Goal: Task Accomplishment & Management: Use online tool/utility

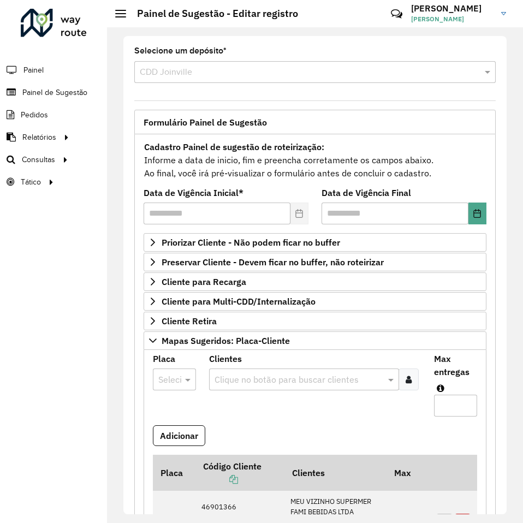
scroll to position [328, 0]
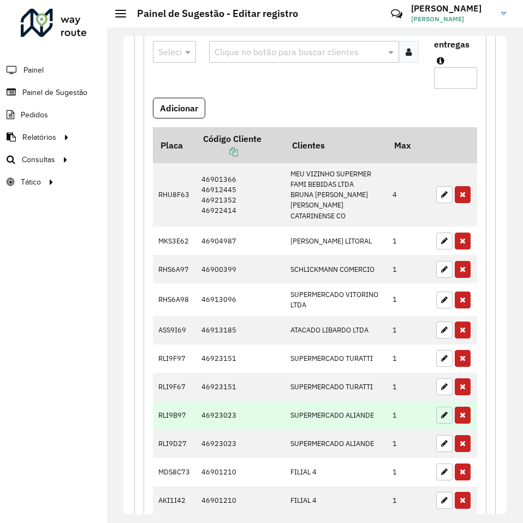
click at [437, 407] on button "button" at bounding box center [445, 415] width 16 height 17
type input "*"
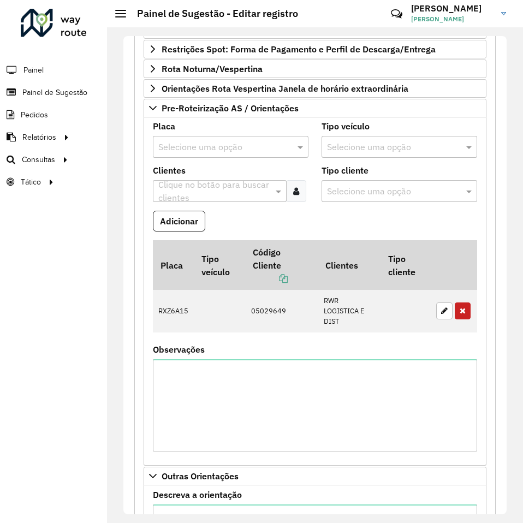
scroll to position [1083, 0]
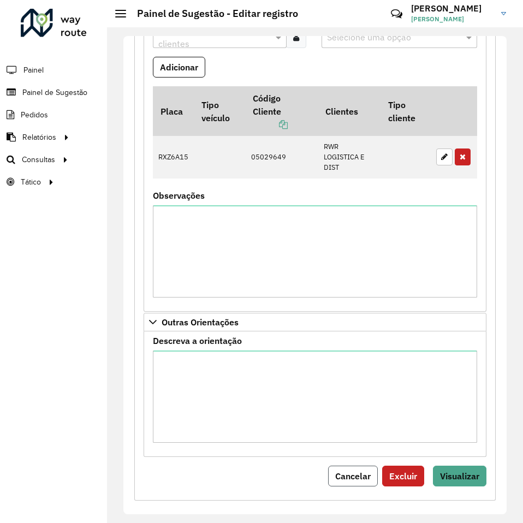
click at [351, 471] on span "Cancelar" at bounding box center [353, 476] width 36 height 11
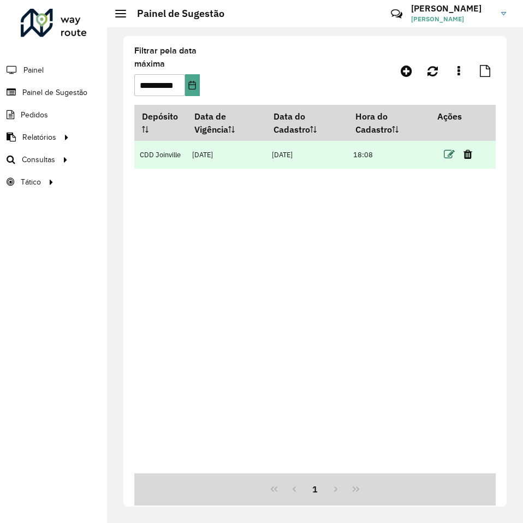
click at [446, 159] on icon at bounding box center [449, 154] width 11 height 11
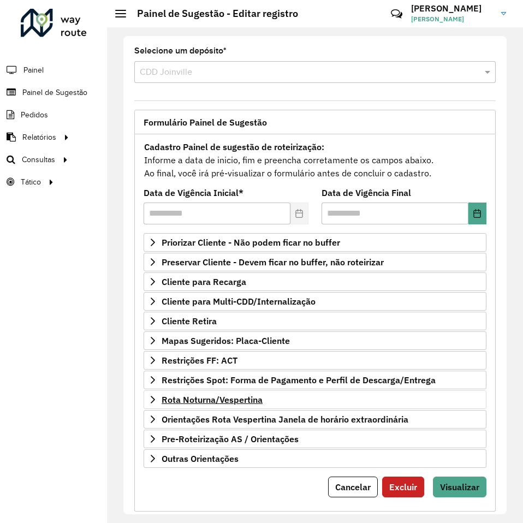
scroll to position [21, 0]
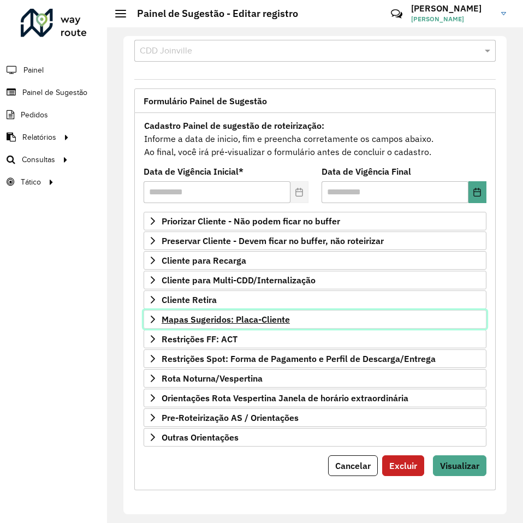
click at [242, 327] on link "Mapas Sugeridos: Placa-Cliente" at bounding box center [315, 319] width 343 height 19
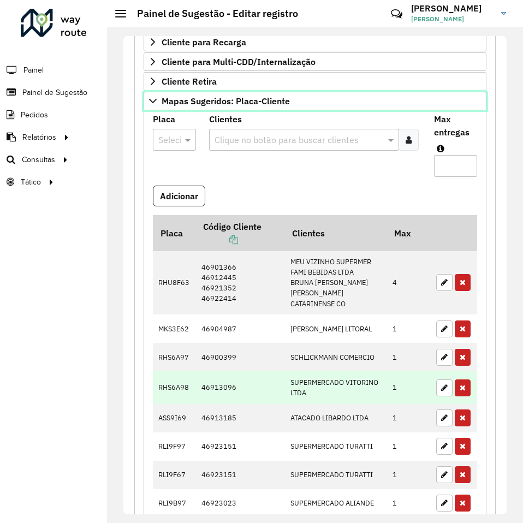
scroll to position [294, 0]
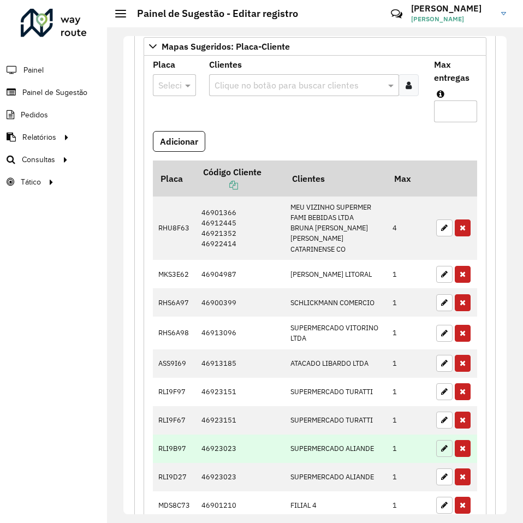
click at [437, 440] on button "button" at bounding box center [445, 448] width 16 height 17
type input "*"
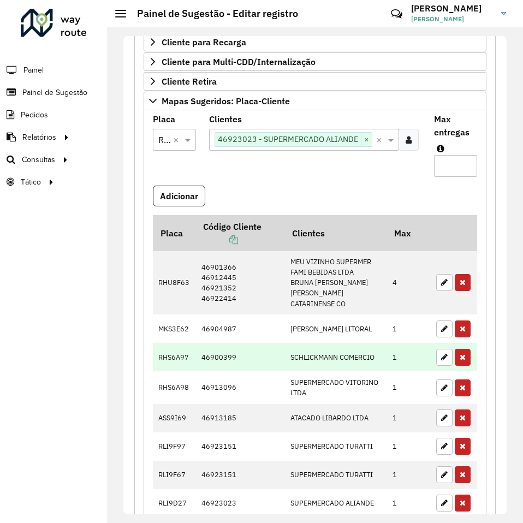
scroll to position [131, 0]
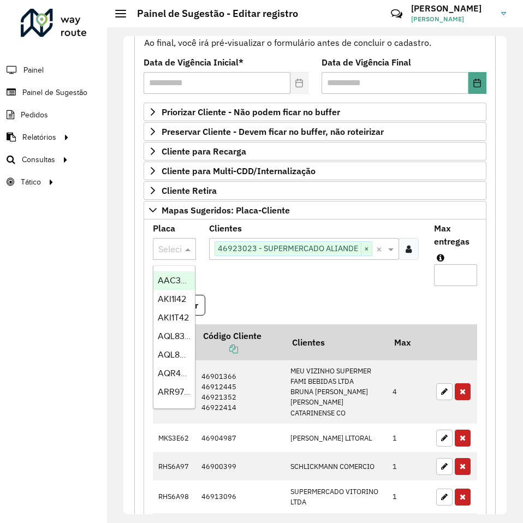
click at [171, 250] on div at bounding box center [174, 249] width 43 height 14
type input "***"
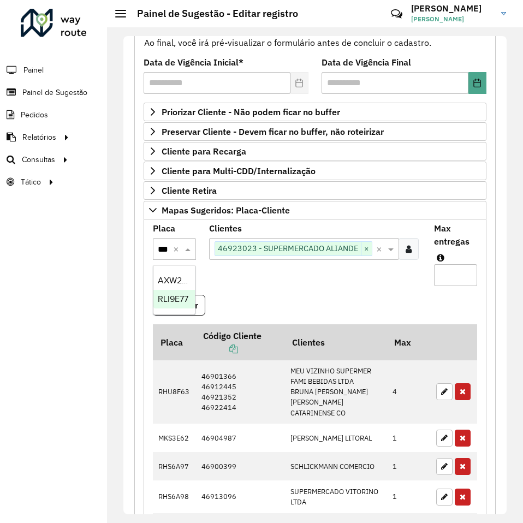
click at [171, 297] on span "RLI9E77" at bounding box center [173, 298] width 31 height 9
click at [337, 290] on formly-field "Clientes Clique no botão para buscar clientes 46923023 - SUPERMERCADO ALIANDE ×…" at bounding box center [315, 260] width 225 height 70
click at [175, 303] on button "Adicionar" at bounding box center [179, 305] width 52 height 21
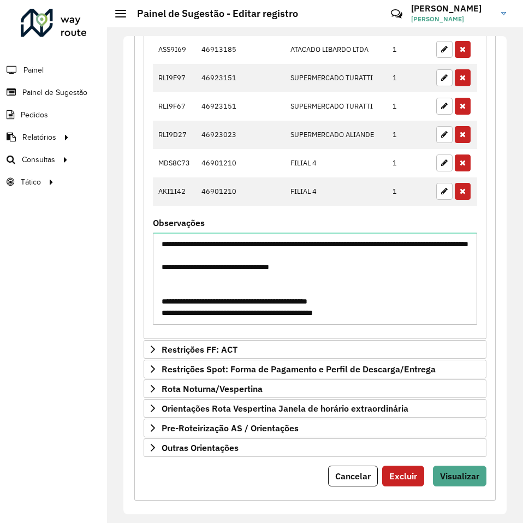
scroll to position [637, 0]
click at [455, 471] on span "Visualizar" at bounding box center [459, 476] width 39 height 11
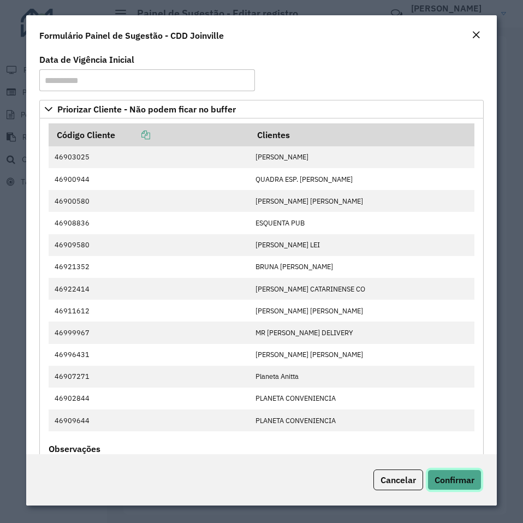
click at [450, 473] on button "Confirmar" at bounding box center [455, 480] width 54 height 21
